Goal: Task Accomplishment & Management: Manage account settings

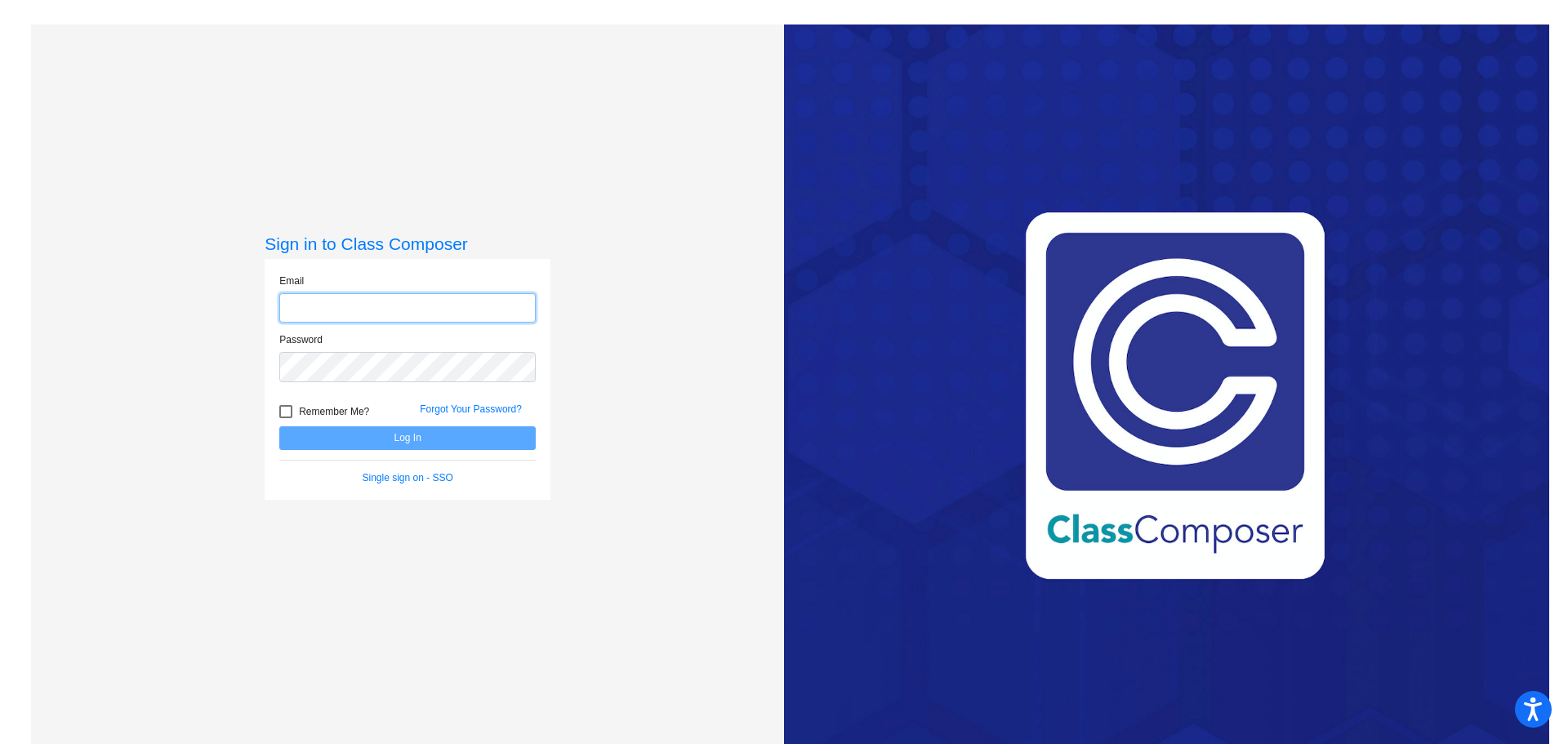
type input "[EMAIL_ADDRESS][DOMAIN_NAME]"
click at [499, 437] on button "Log In" at bounding box center [408, 438] width 257 height 24
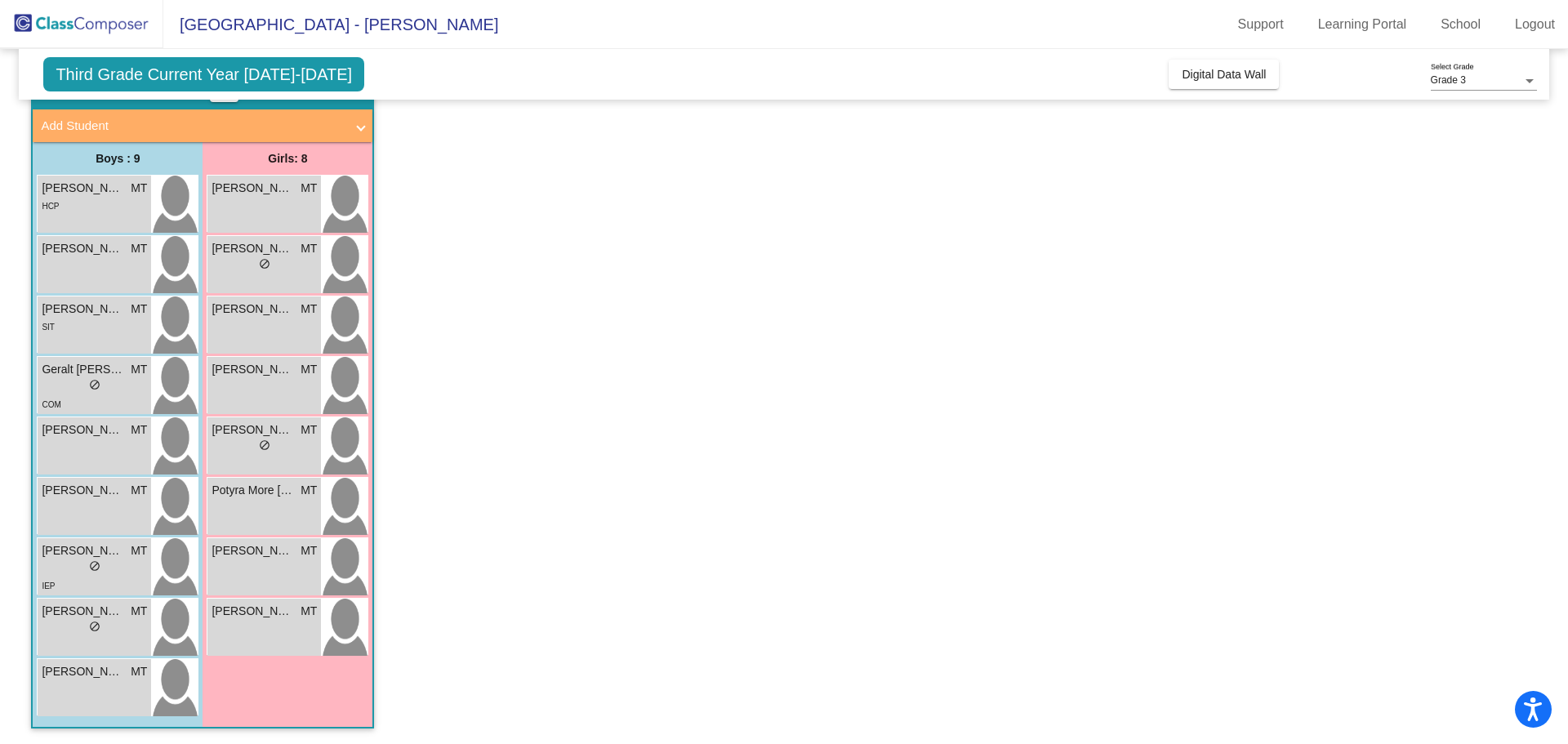
scroll to position [87, 0]
click at [275, 503] on div "Potyra More [PERSON_NAME] MT lock do_not_disturb_alt" at bounding box center [264, 504] width 114 height 57
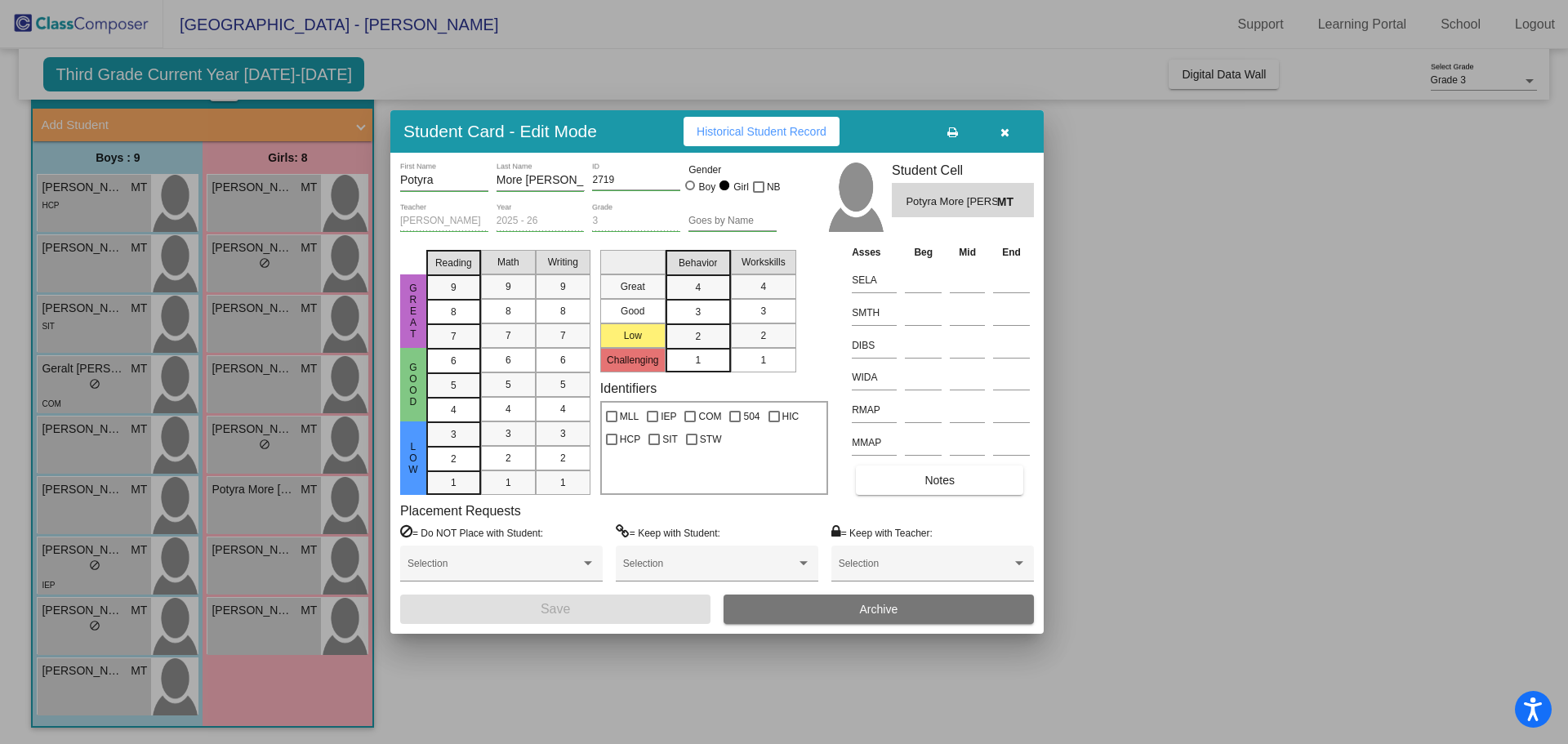
click at [1006, 137] on icon "button" at bounding box center [1005, 132] width 9 height 11
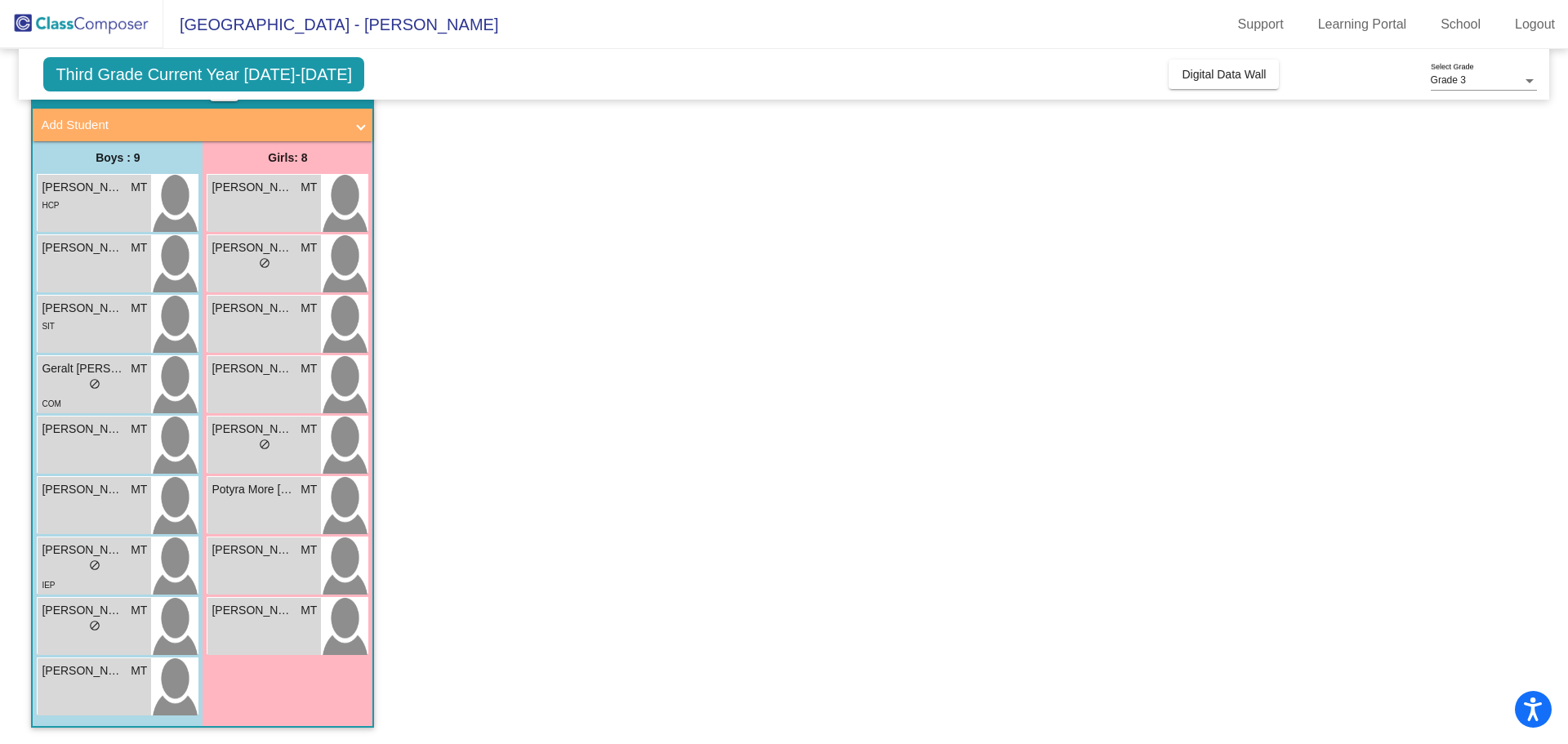
scroll to position [0, 0]
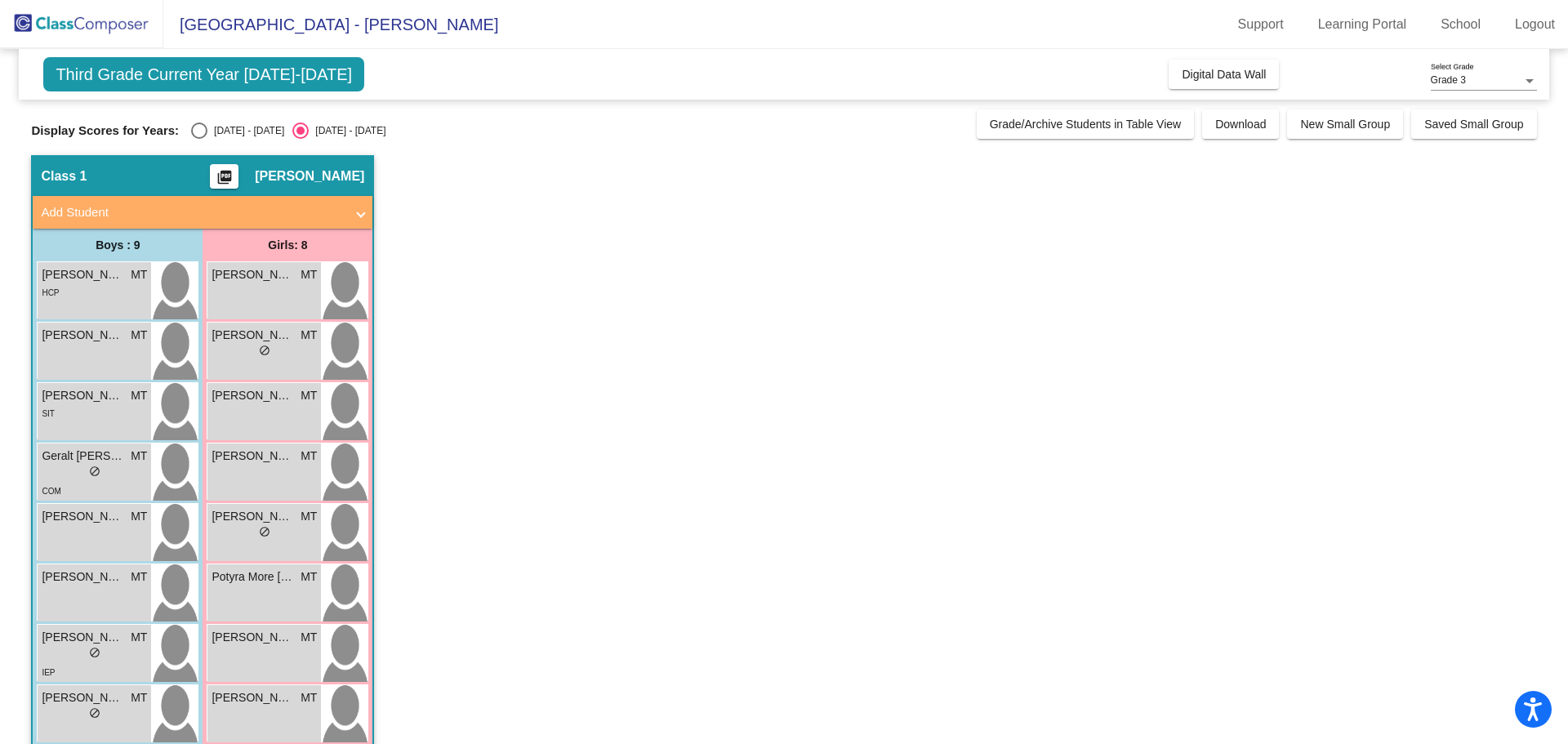
drag, startPoint x: 204, startPoint y: 131, endPoint x: 210, endPoint y: 142, distance: 12.5
click at [202, 131] on div "Select an option" at bounding box center [199, 130] width 16 height 16
click at [200, 138] on input "[DATE] - [DATE]" at bounding box center [199, 138] width 1 height 1
radio input "true"
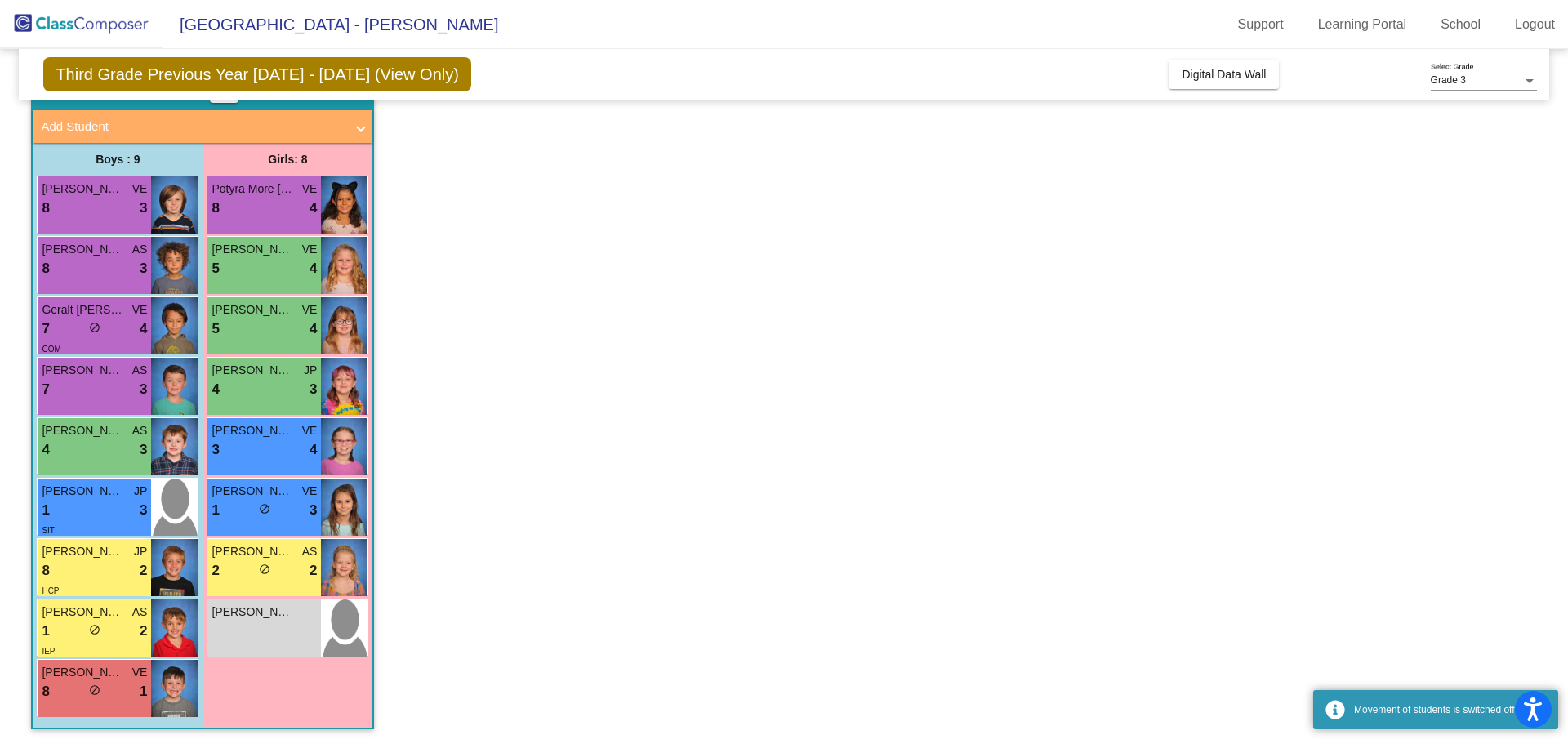
scroll to position [87, 0]
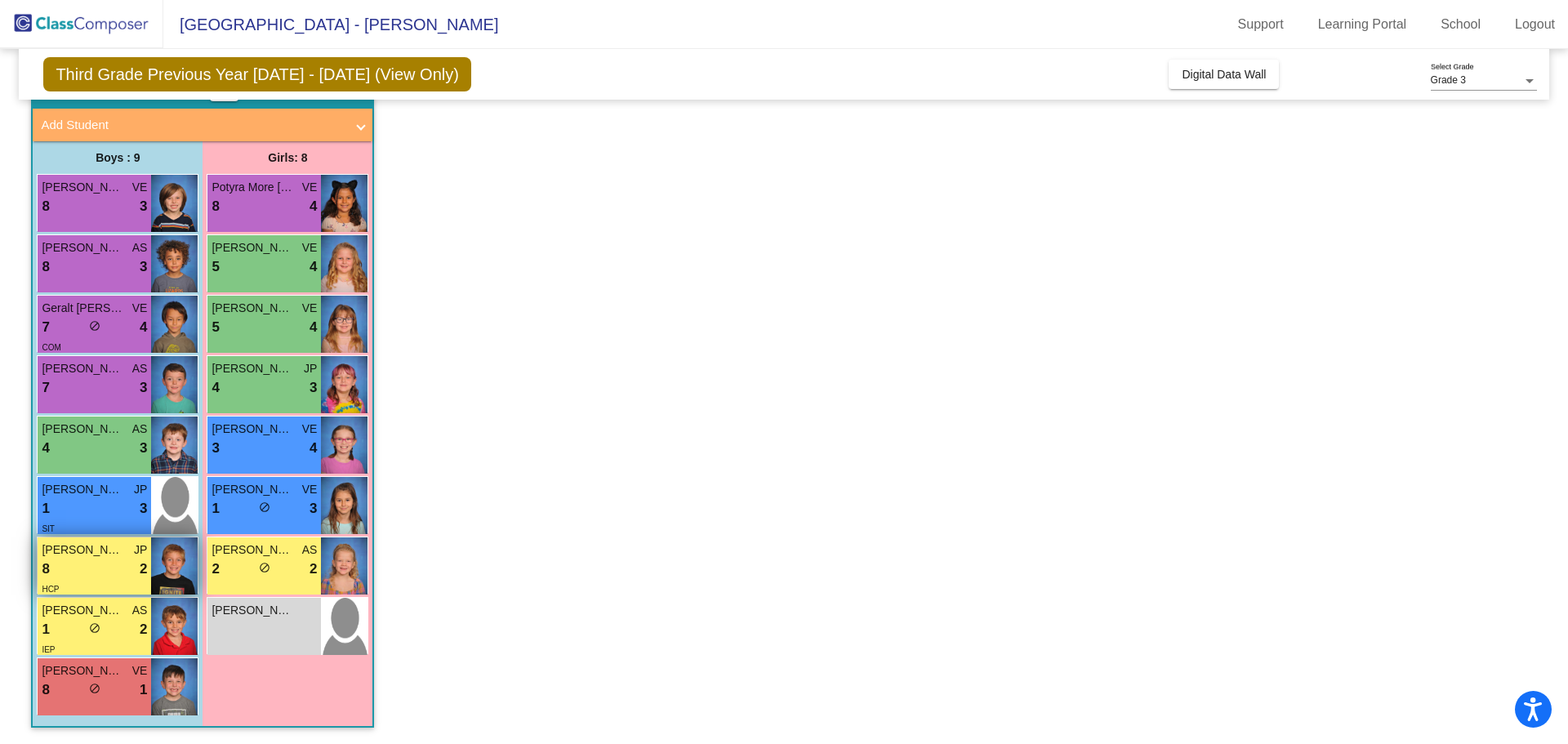
click at [113, 574] on div "8 lock do_not_disturb_alt 2" at bounding box center [94, 569] width 105 height 21
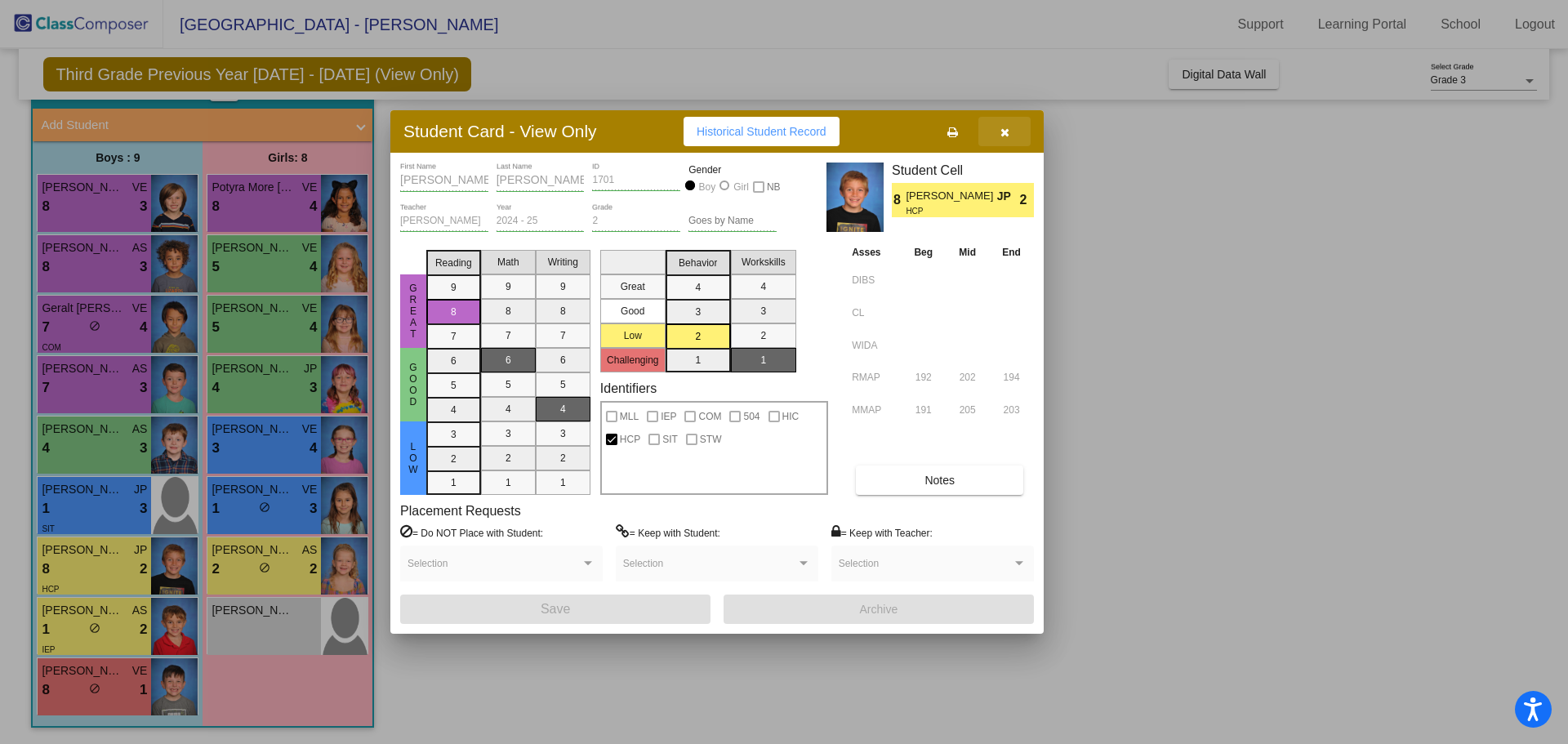
click at [1006, 132] on icon "button" at bounding box center [1005, 132] width 9 height 11
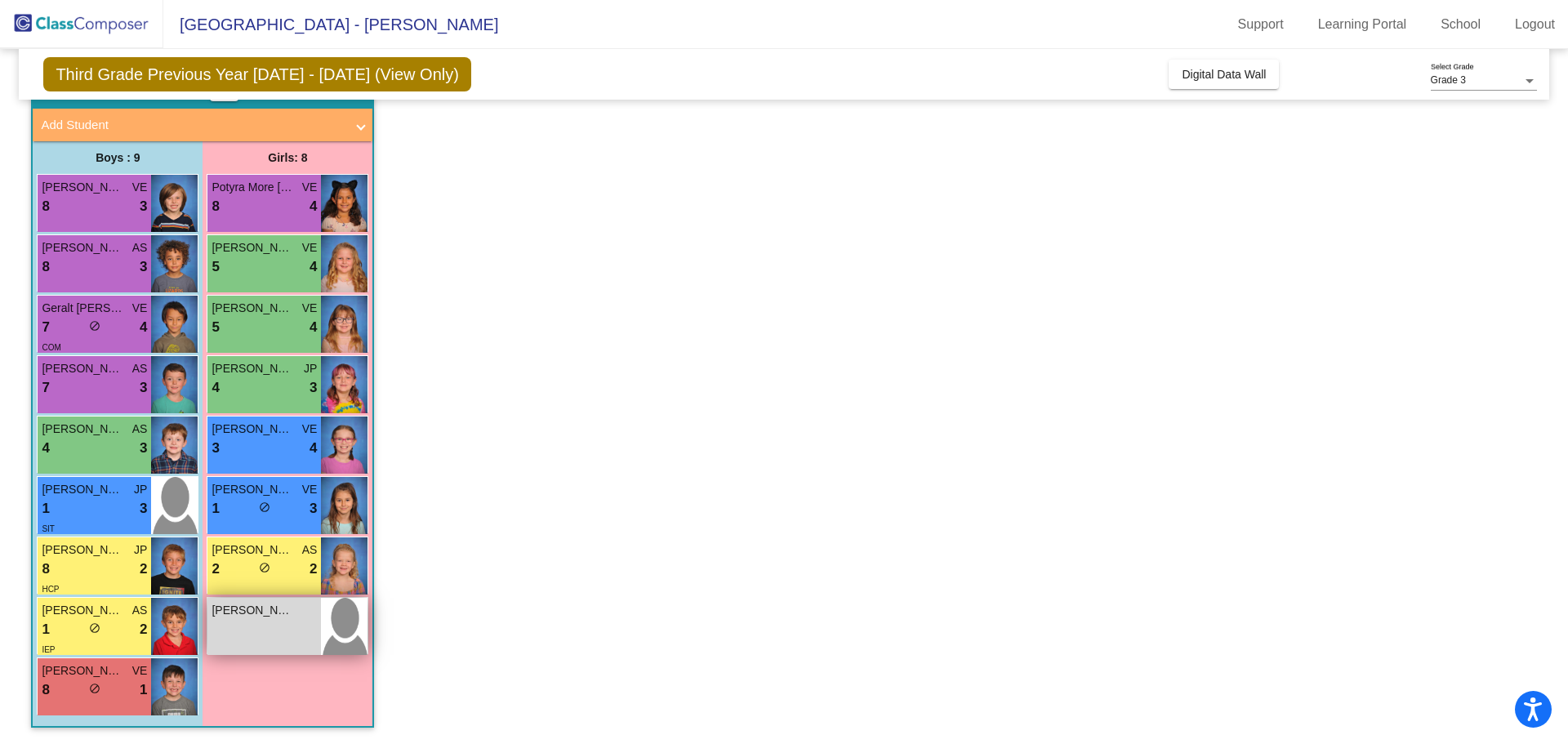
click at [290, 623] on div "[PERSON_NAME] lock do_not_disturb_alt" at bounding box center [264, 626] width 114 height 57
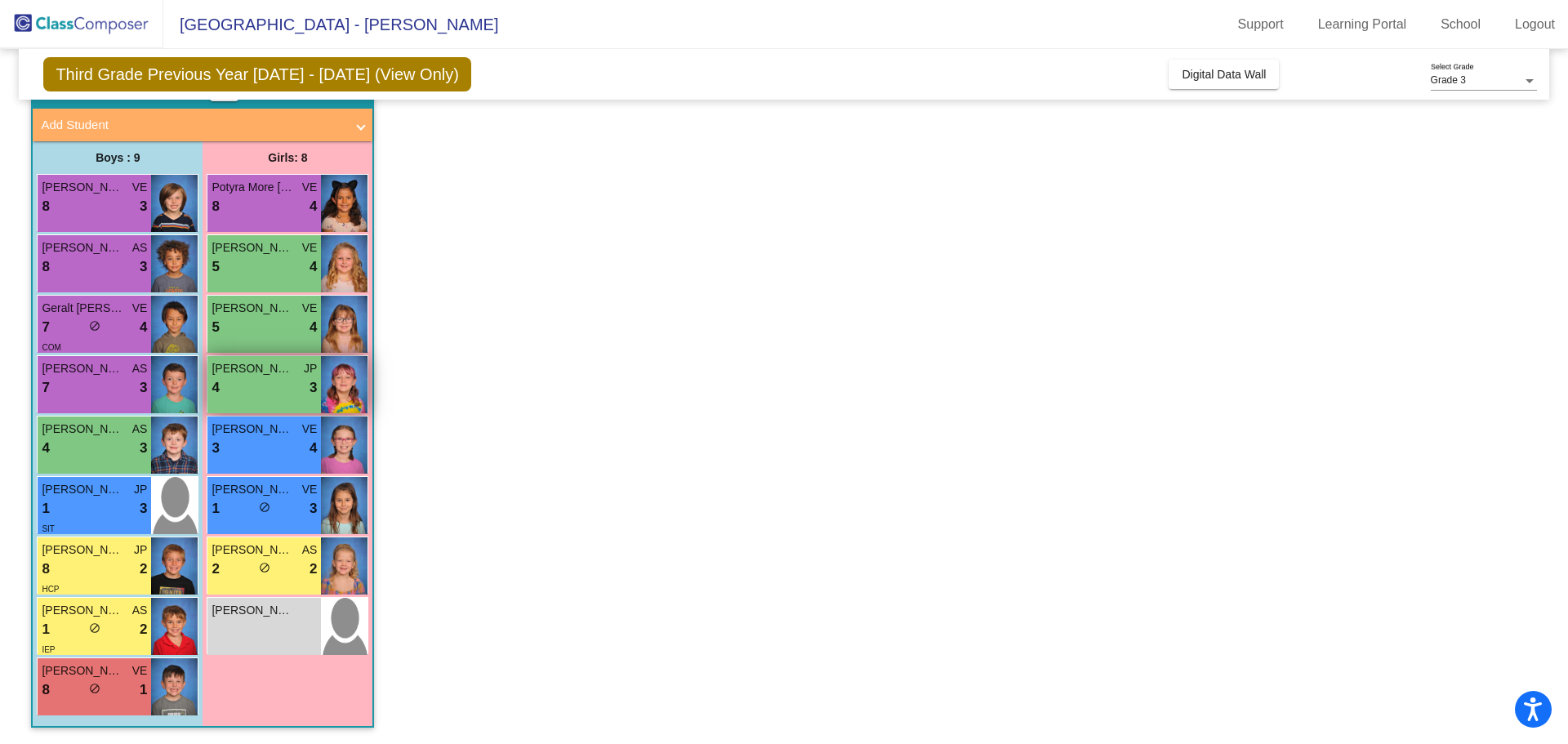
click at [313, 392] on span "3" at bounding box center [313, 387] width 8 height 21
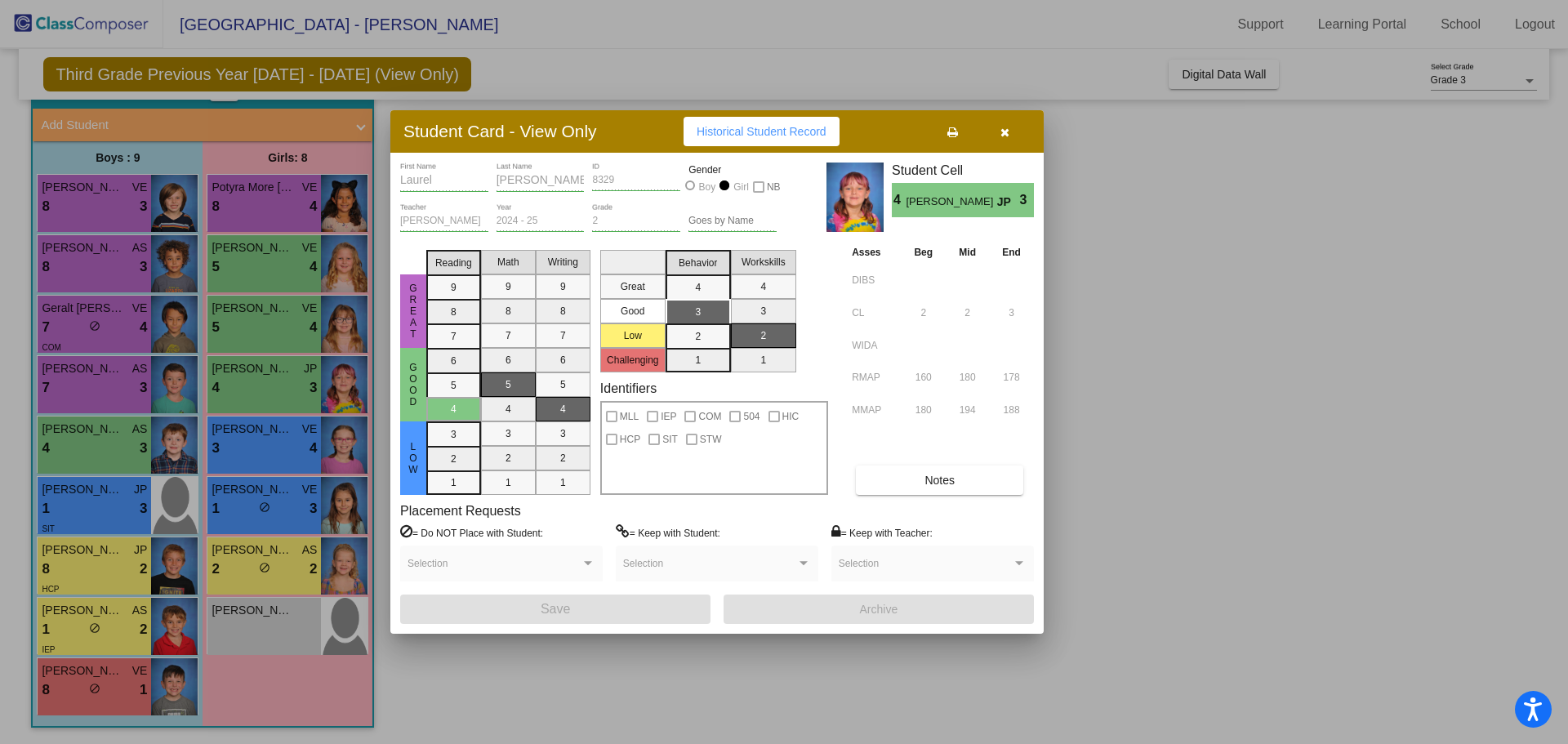
click at [1210, 433] on div at bounding box center [784, 372] width 1568 height 744
